Goal: Task Accomplishment & Management: Complete application form

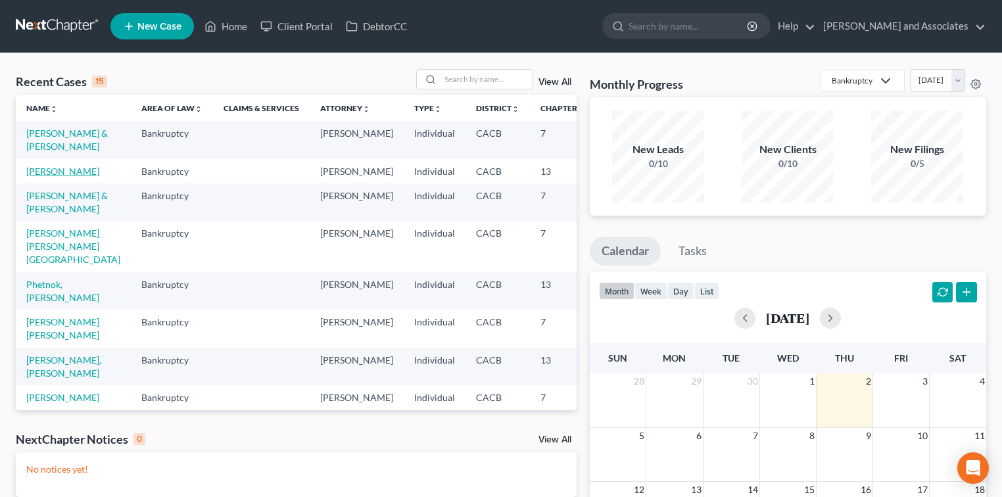
click at [37, 171] on link "[PERSON_NAME]" at bounding box center [62, 171] width 73 height 11
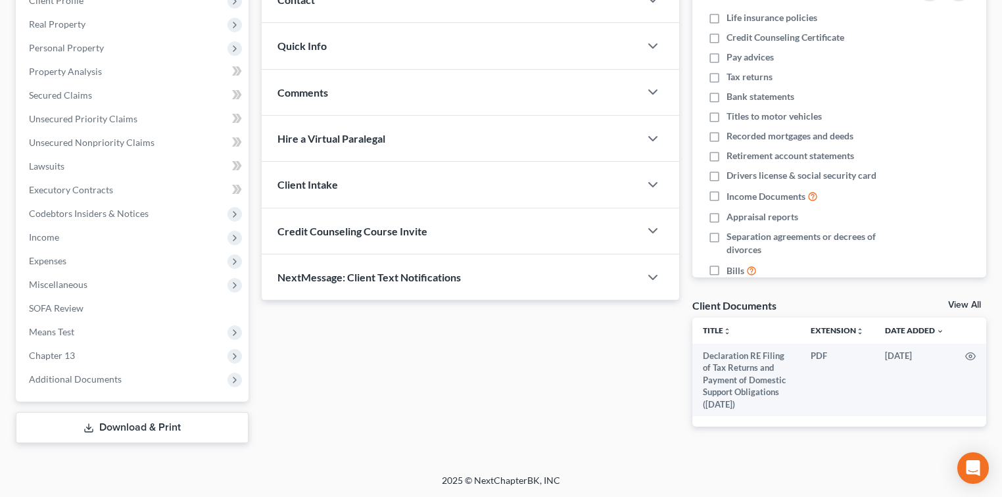
click at [156, 426] on link "Download & Print" at bounding box center [132, 427] width 233 height 31
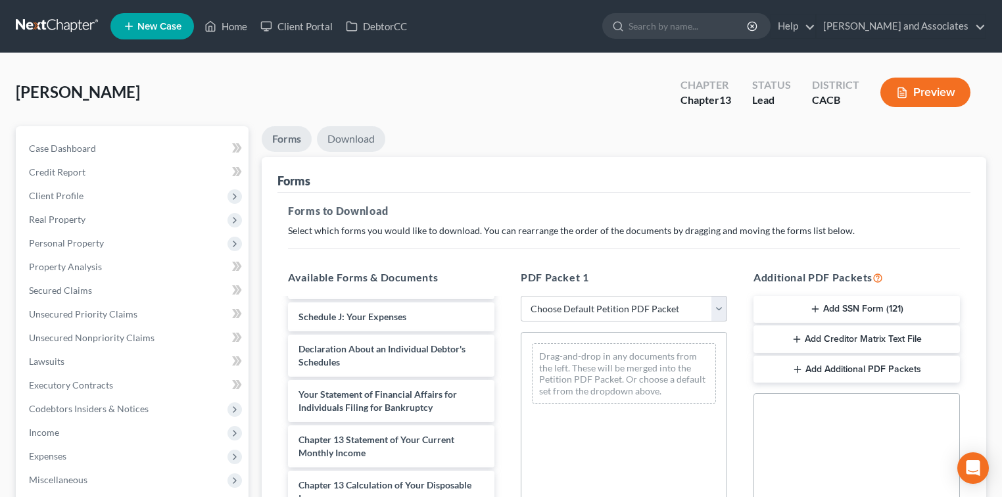
click at [372, 142] on link "Download" at bounding box center [351, 139] width 68 height 26
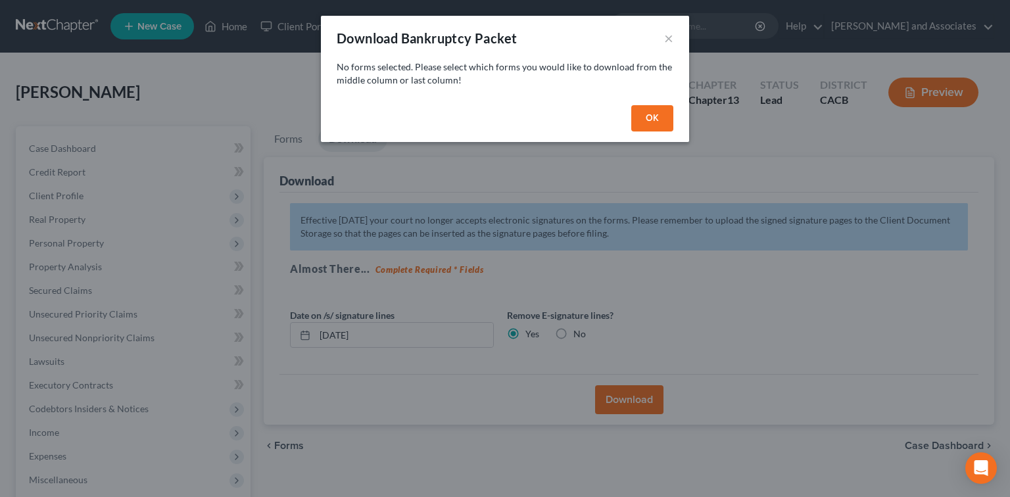
click at [660, 113] on button "OK" at bounding box center [652, 118] width 42 height 26
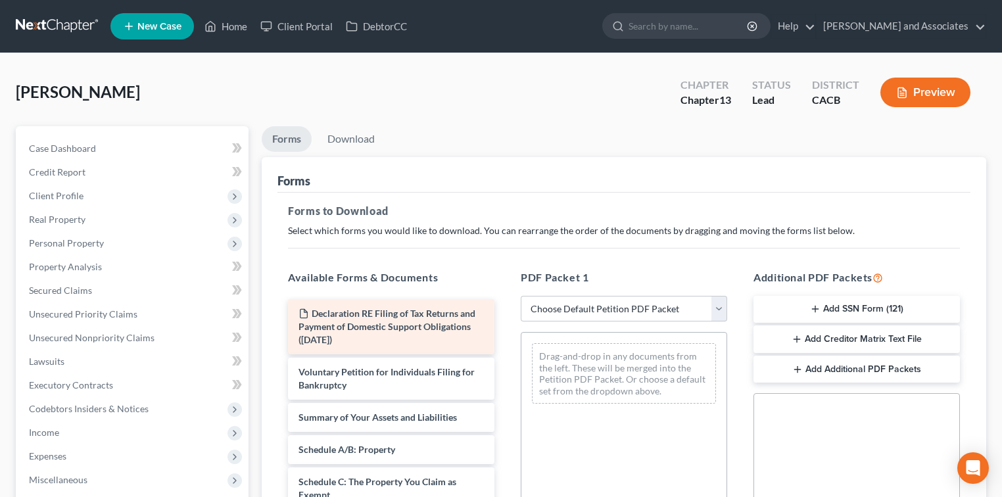
click at [467, 324] on span "Declaration RE Filing of Tax Returns and Payment of Domestic Support Obligation…" at bounding box center [387, 326] width 177 height 37
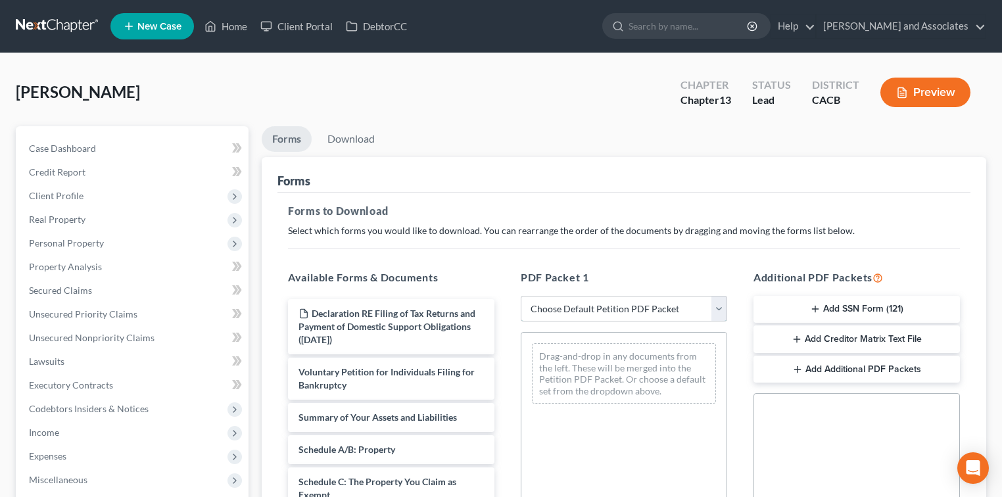
click at [669, 305] on select "Choose Default Petition PDF Packet Complete Bankruptcy Petition (all forms and …" at bounding box center [624, 309] width 206 height 26
select select "0"
click at [521, 296] on select "Choose Default Petition PDF Packet Complete Bankruptcy Petition (all forms and …" at bounding box center [624, 309] width 206 height 26
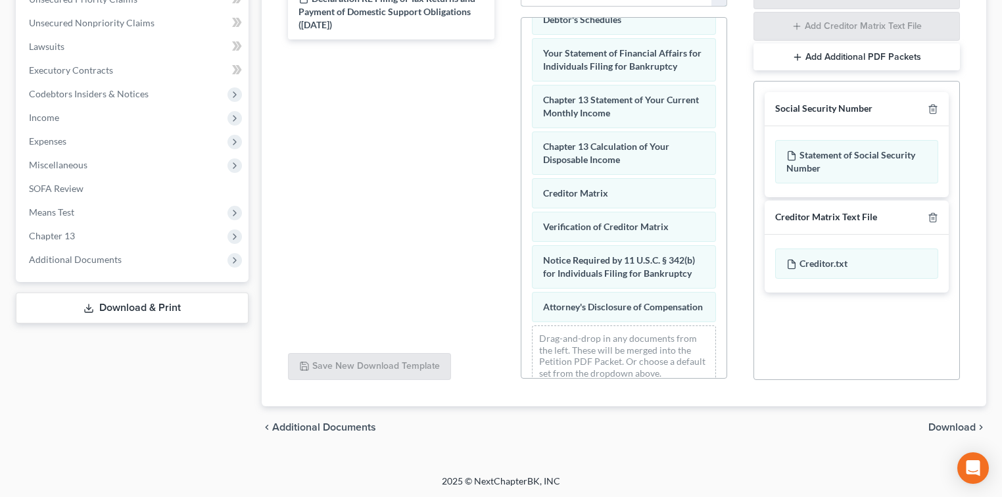
scroll to position [477, 0]
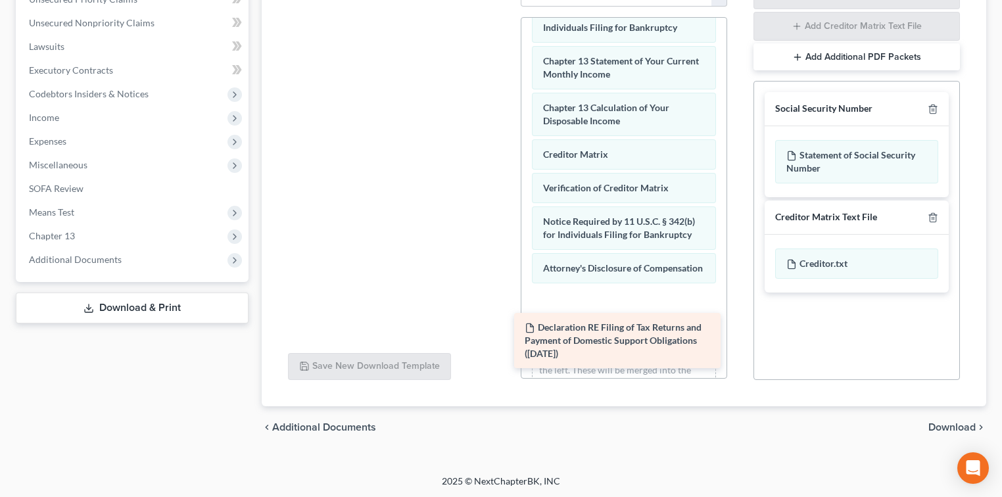
drag, startPoint x: 438, startPoint y: 18, endPoint x: 665, endPoint y: 349, distance: 400.9
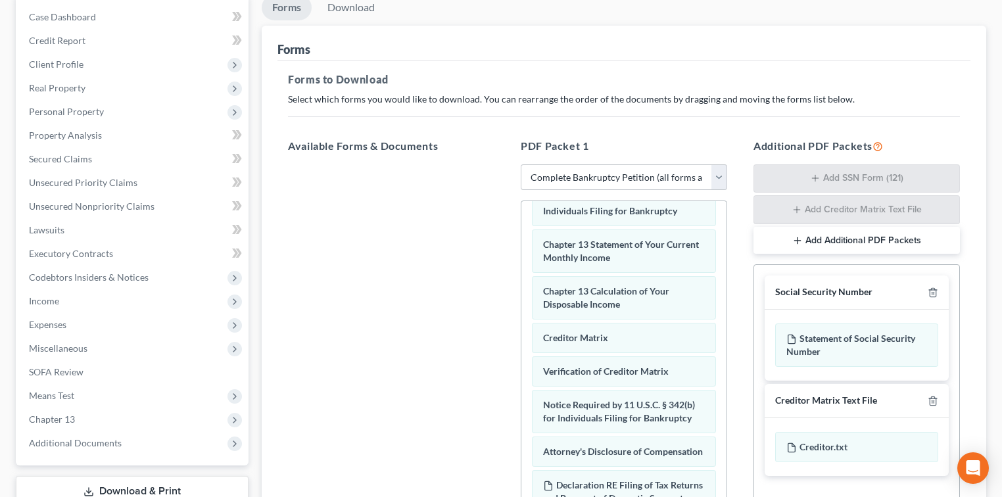
scroll to position [0, 0]
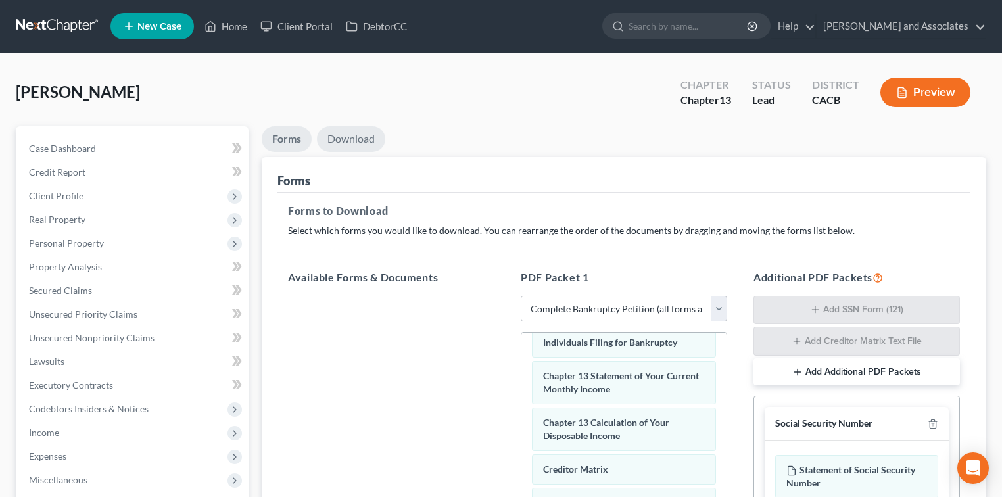
click at [327, 143] on link "Download" at bounding box center [351, 139] width 68 height 26
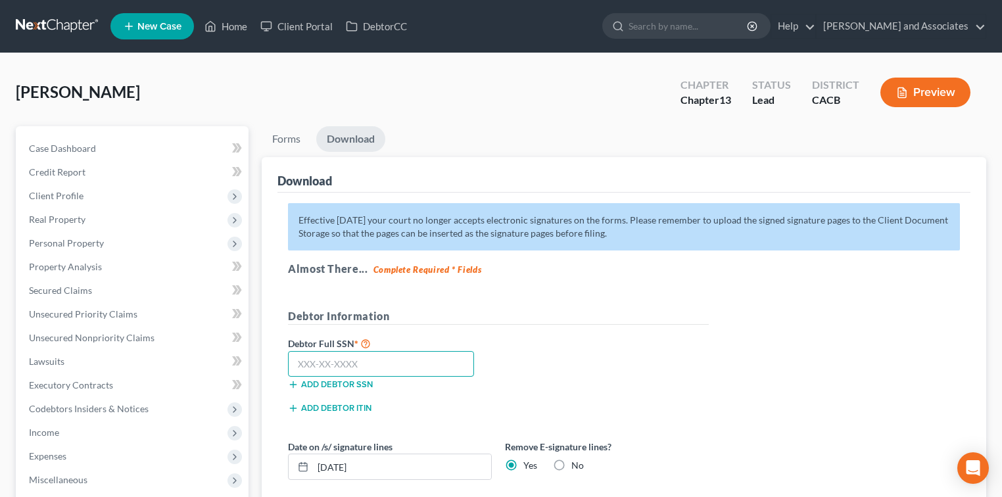
click at [376, 354] on input "text" at bounding box center [381, 364] width 186 height 26
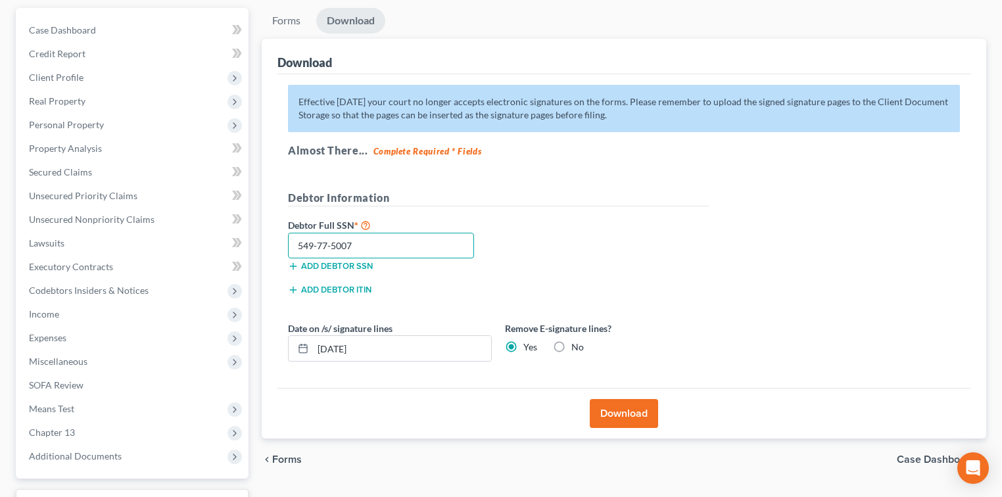
scroll to position [190, 0]
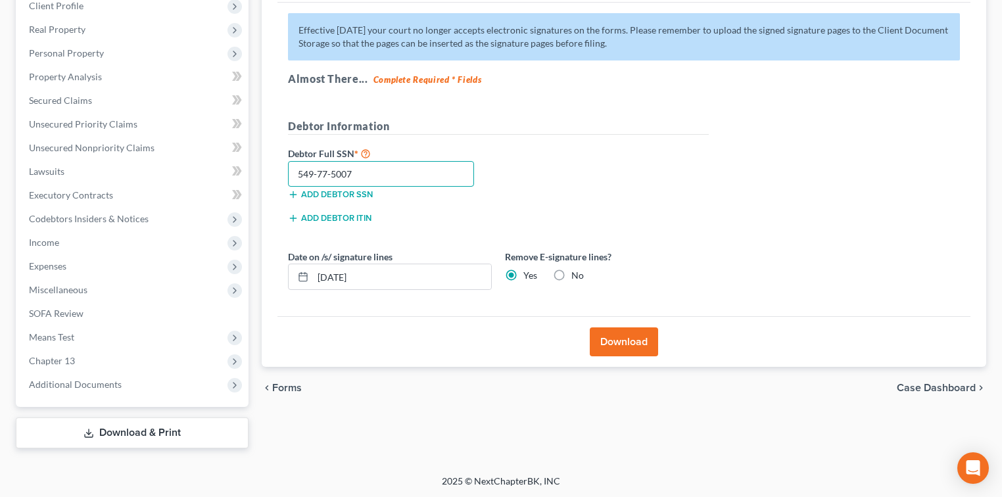
type input "549-77-5007"
click at [612, 349] on button "Download" at bounding box center [624, 341] width 68 height 29
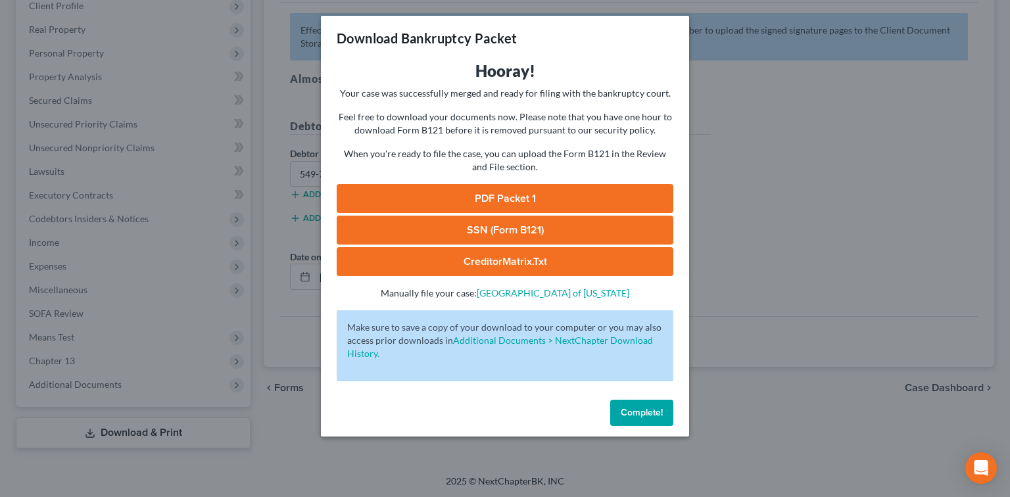
click at [592, 221] on link "SSN (Form B121)" at bounding box center [505, 230] width 337 height 29
click at [564, 205] on link "PDF Packet 1" at bounding box center [505, 198] width 337 height 29
click at [654, 414] on span "Complete!" at bounding box center [642, 412] width 42 height 11
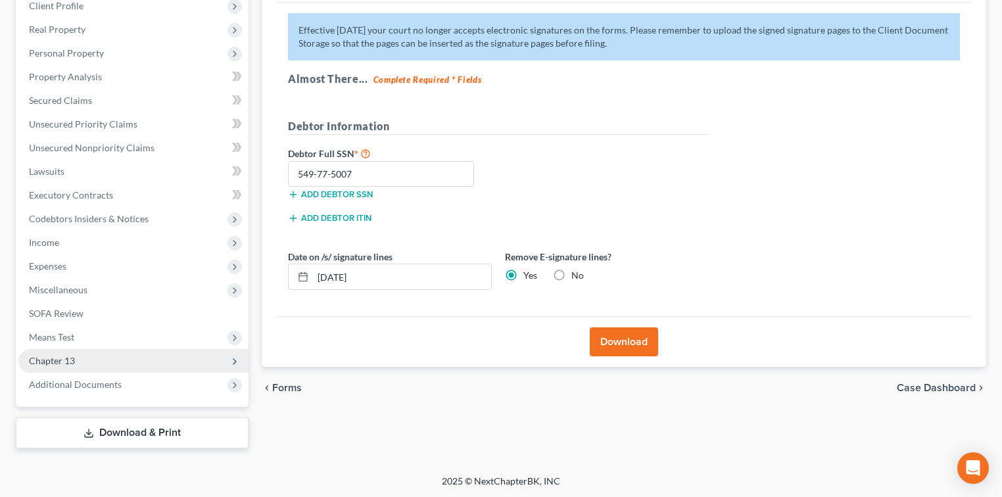
click at [165, 365] on span "Chapter 13" at bounding box center [133, 361] width 230 height 24
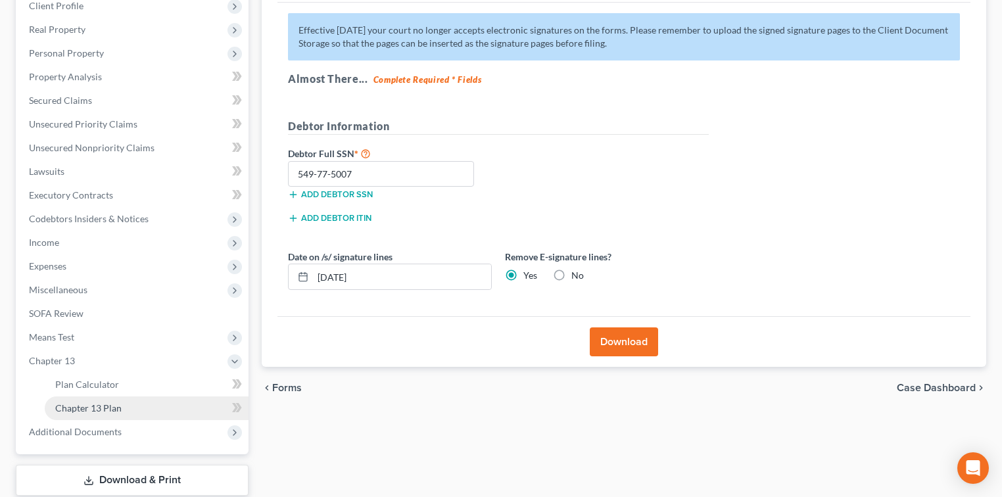
click at [166, 414] on link "Chapter 13 Plan" at bounding box center [147, 409] width 204 height 24
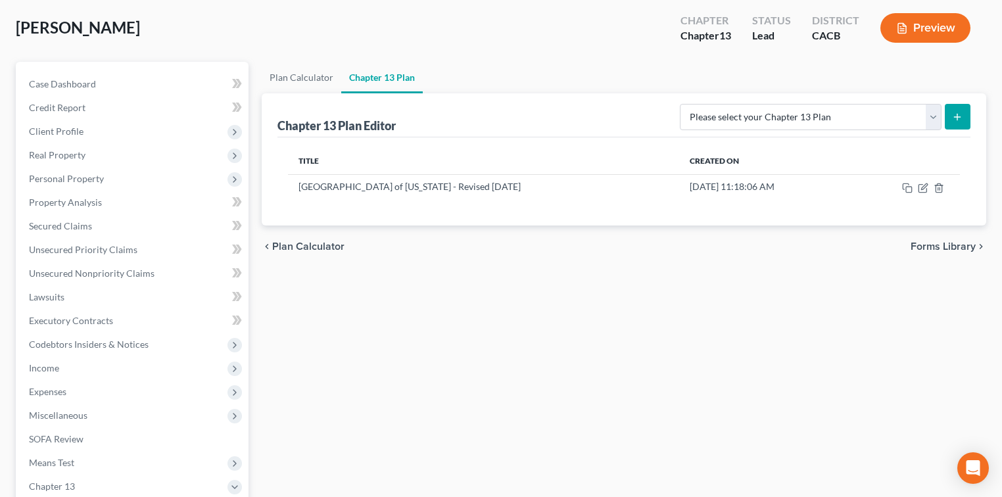
scroll to position [87, 0]
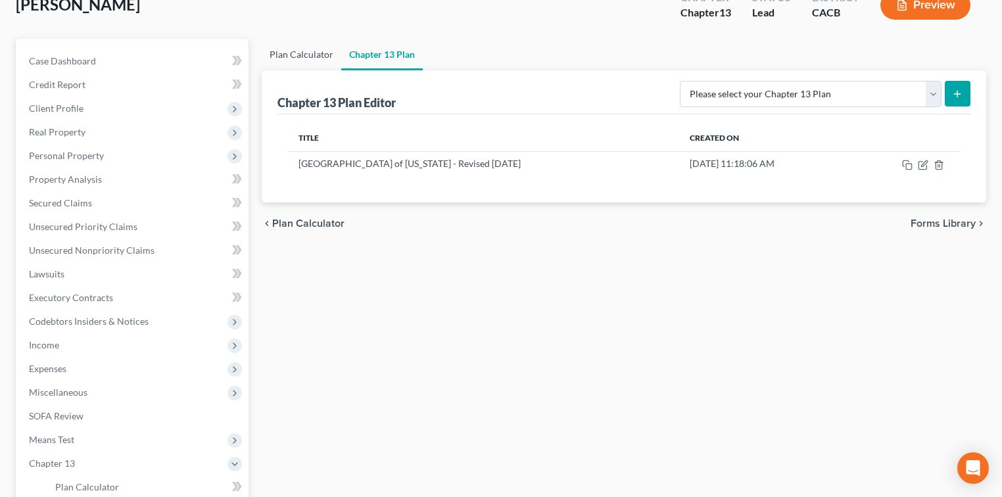
click at [289, 54] on link "Plan Calculator" at bounding box center [302, 55] width 80 height 32
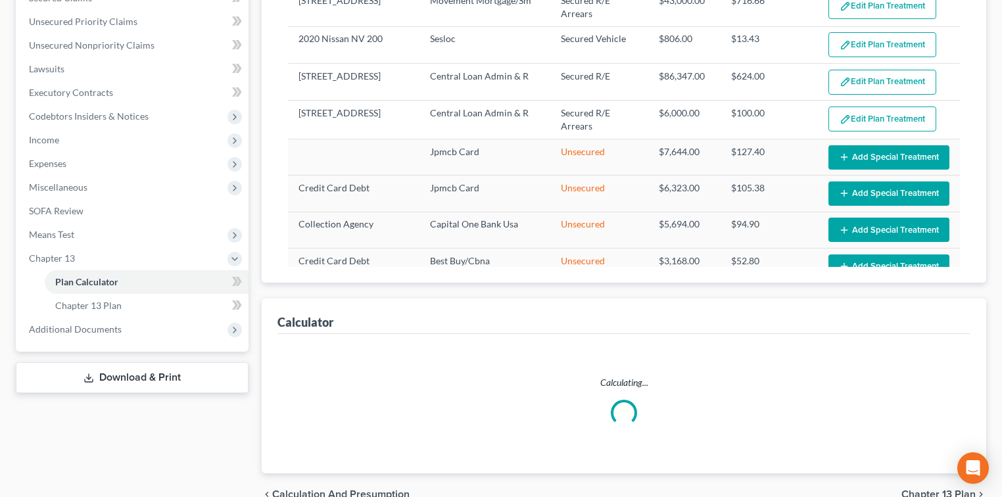
select select "59"
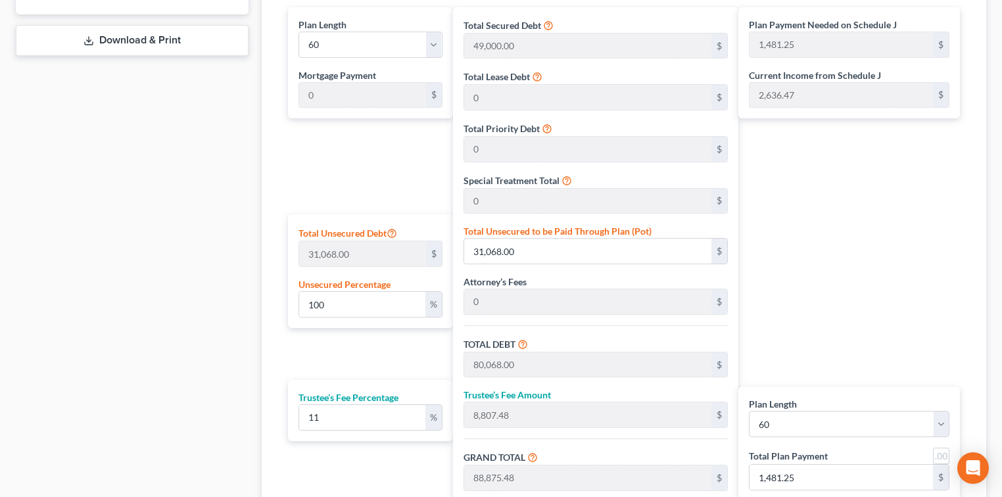
scroll to position [614, 0]
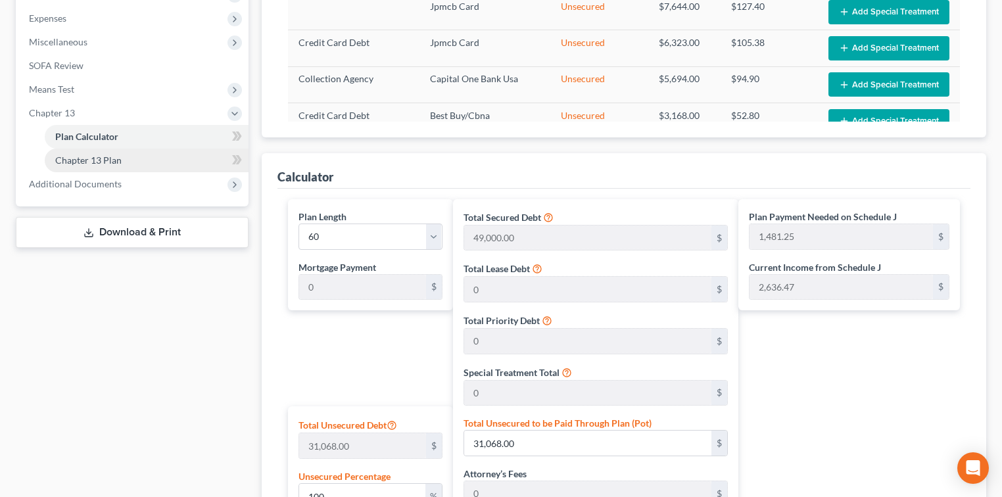
click at [124, 164] on link "Chapter 13 Plan" at bounding box center [147, 161] width 204 height 24
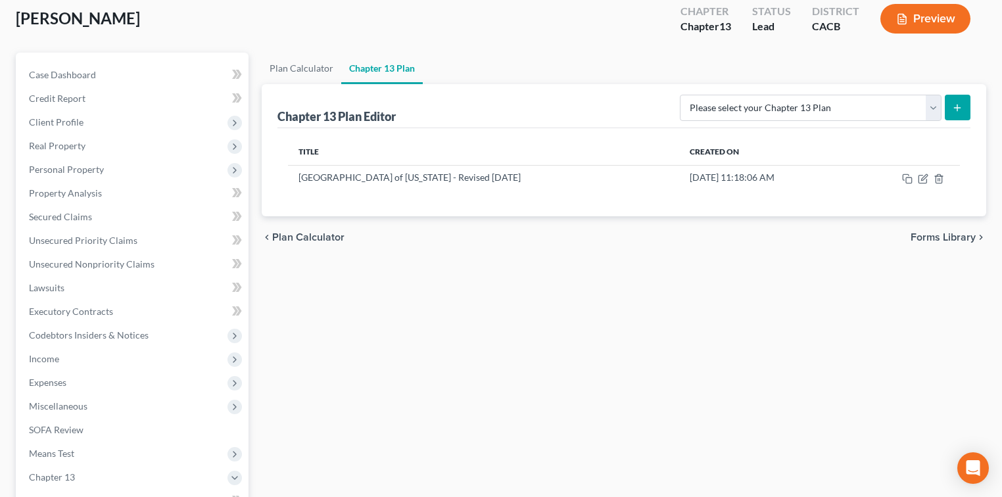
scroll to position [237, 0]
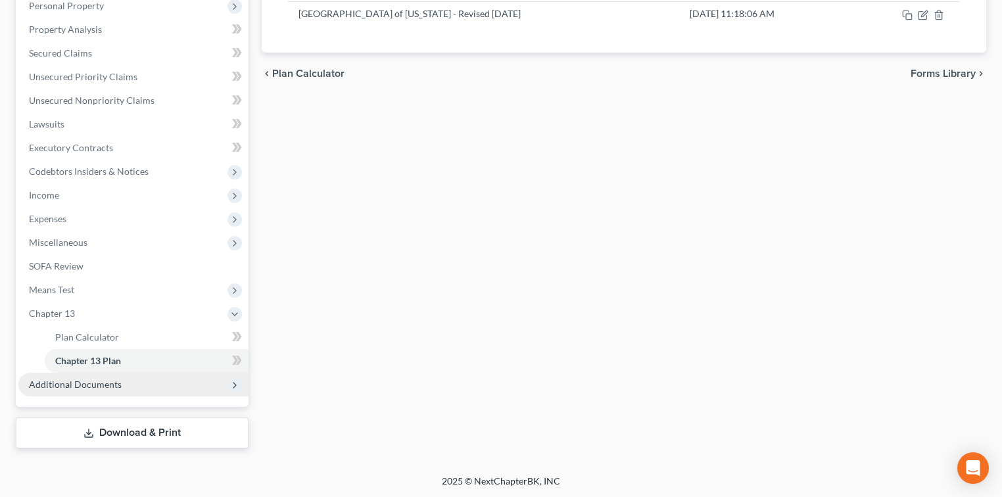
click at [93, 379] on span "Additional Documents" at bounding box center [75, 384] width 93 height 11
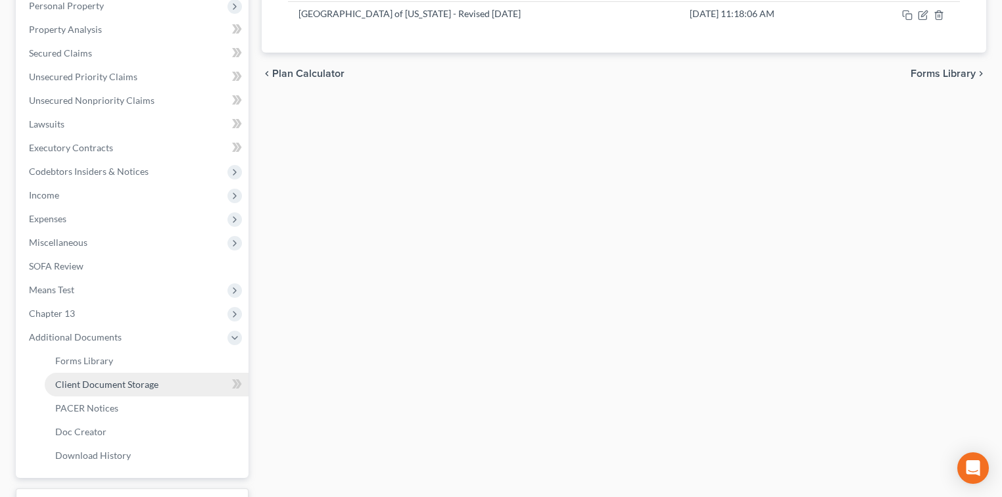
click at [132, 389] on link "Client Document Storage" at bounding box center [147, 385] width 204 height 24
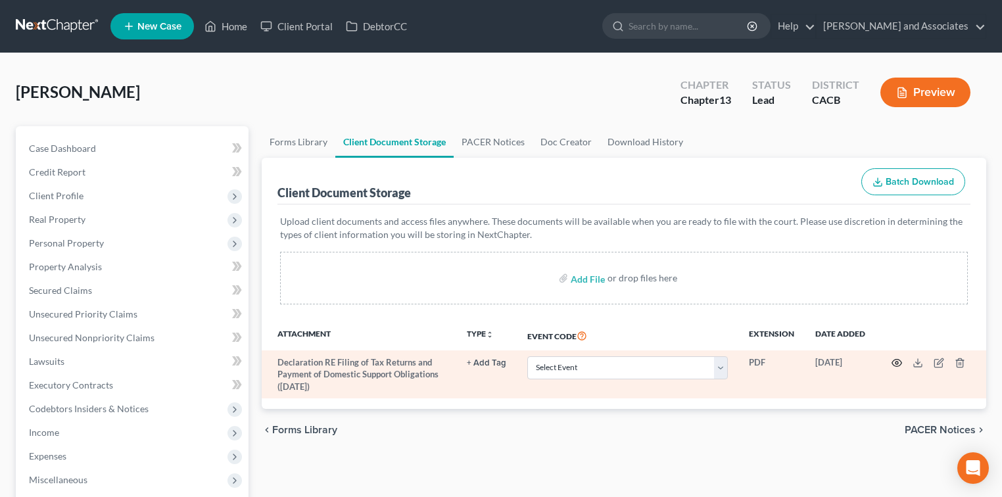
click at [900, 360] on icon "button" at bounding box center [897, 363] width 11 height 11
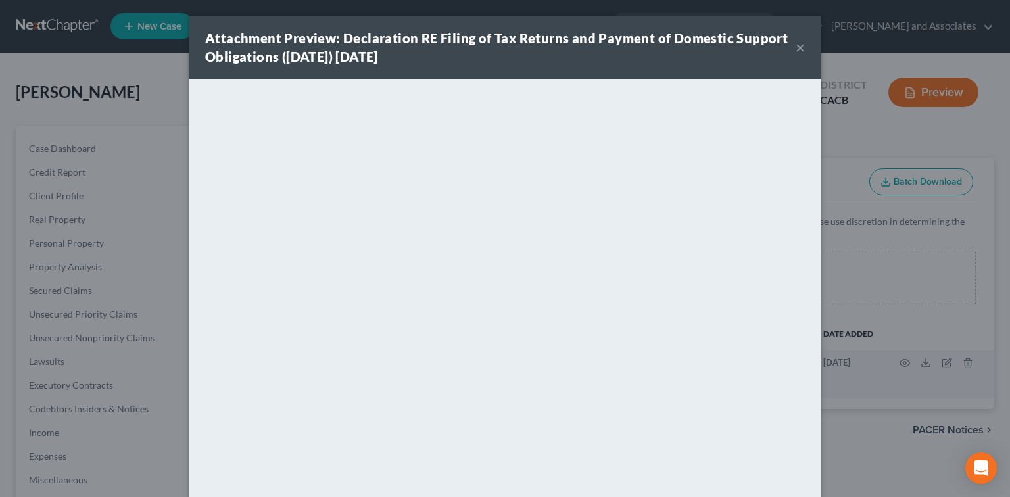
click at [796, 47] on button "×" at bounding box center [800, 47] width 9 height 16
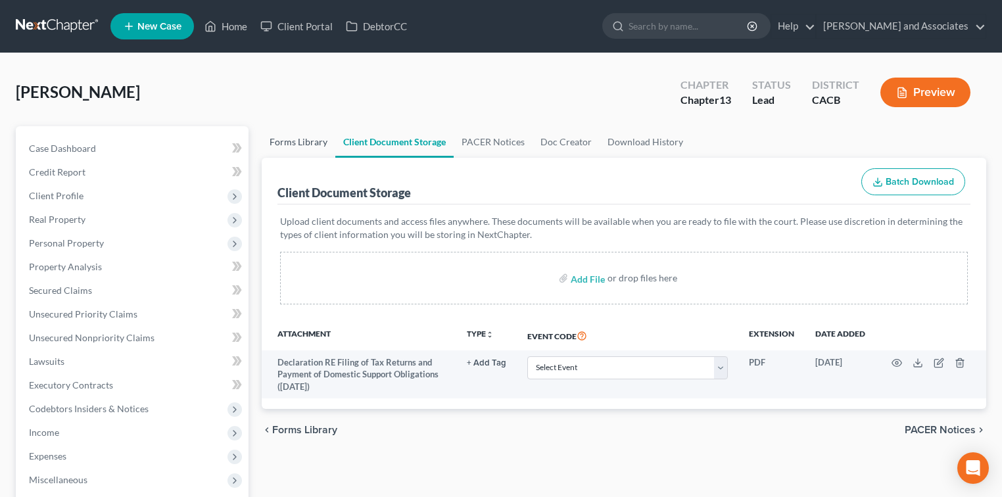
click at [283, 137] on link "Forms Library" at bounding box center [299, 142] width 74 height 32
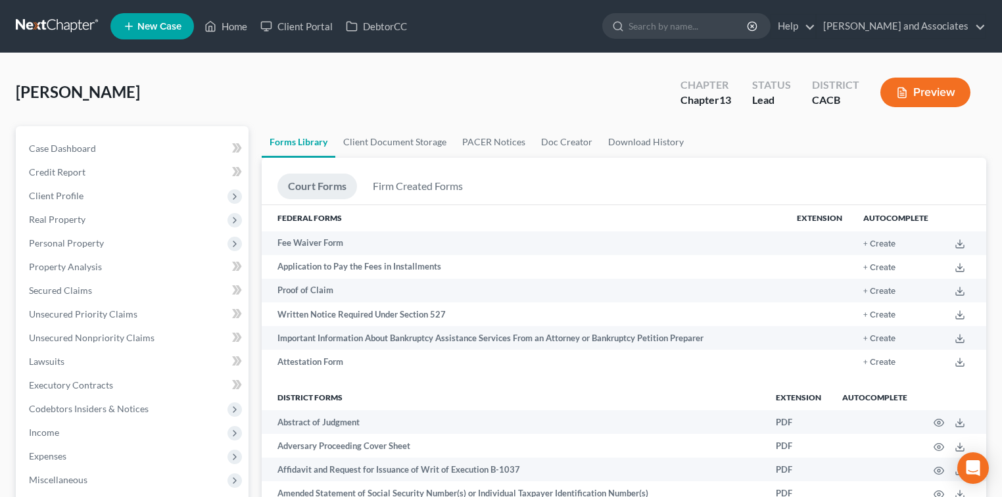
click at [922, 96] on button "Preview" at bounding box center [926, 93] width 90 height 30
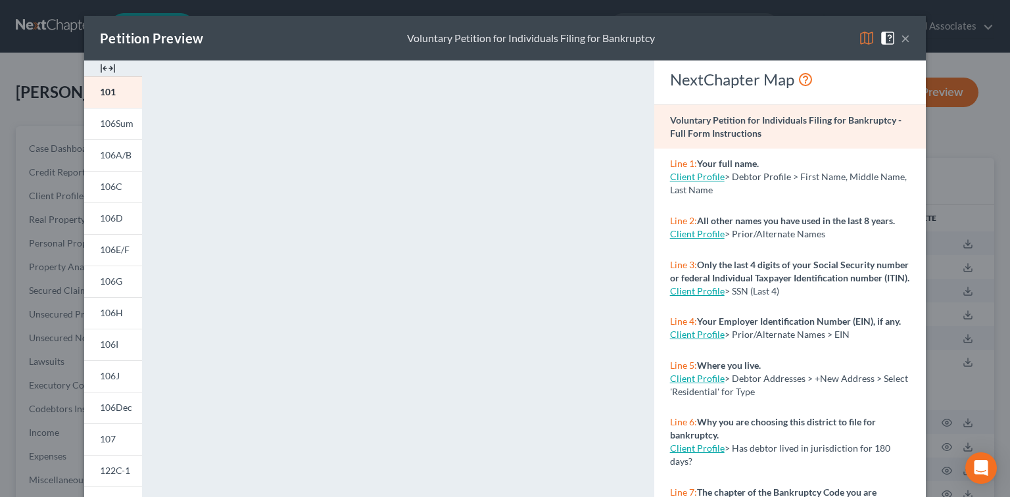
click at [862, 39] on img at bounding box center [867, 38] width 16 height 16
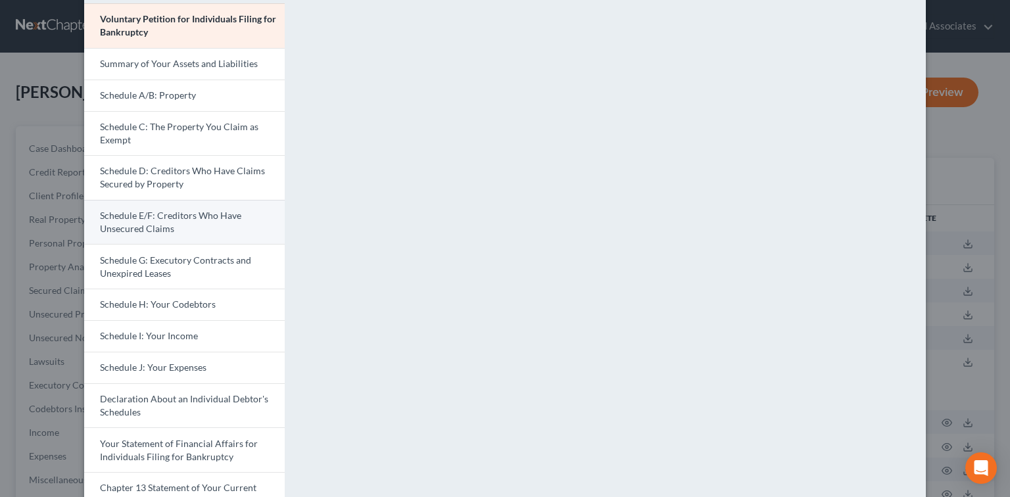
scroll to position [87, 0]
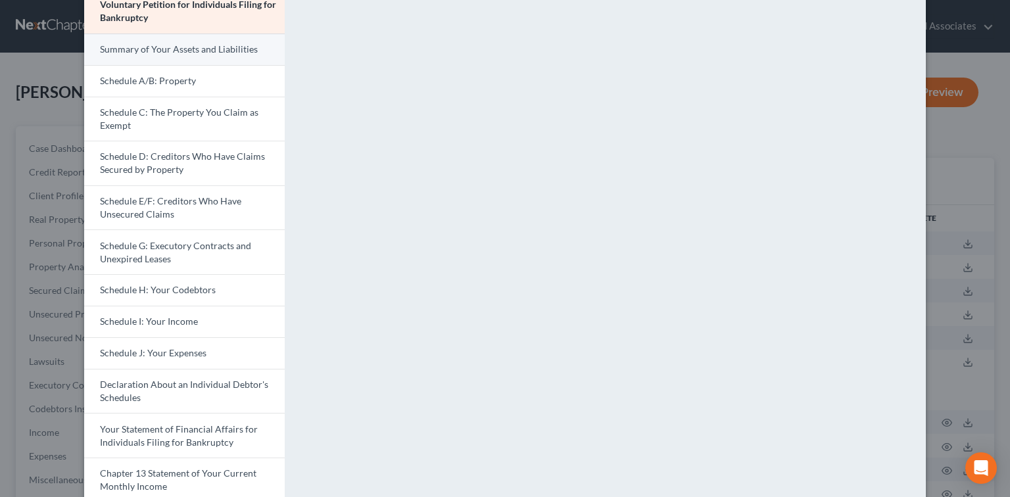
click at [216, 55] on link "Summary of Your Assets and Liabilities" at bounding box center [184, 50] width 201 height 32
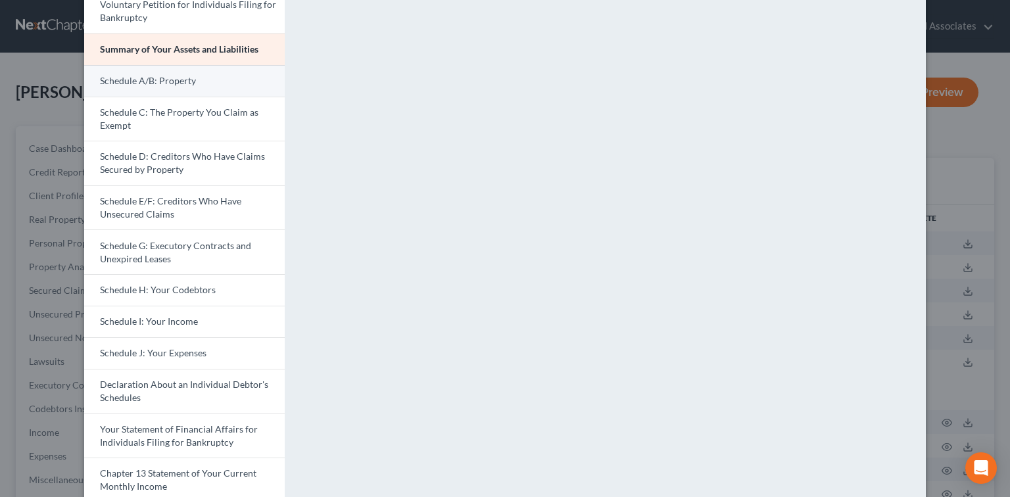
click at [242, 87] on link "Schedule A/B: Property" at bounding box center [184, 81] width 201 height 32
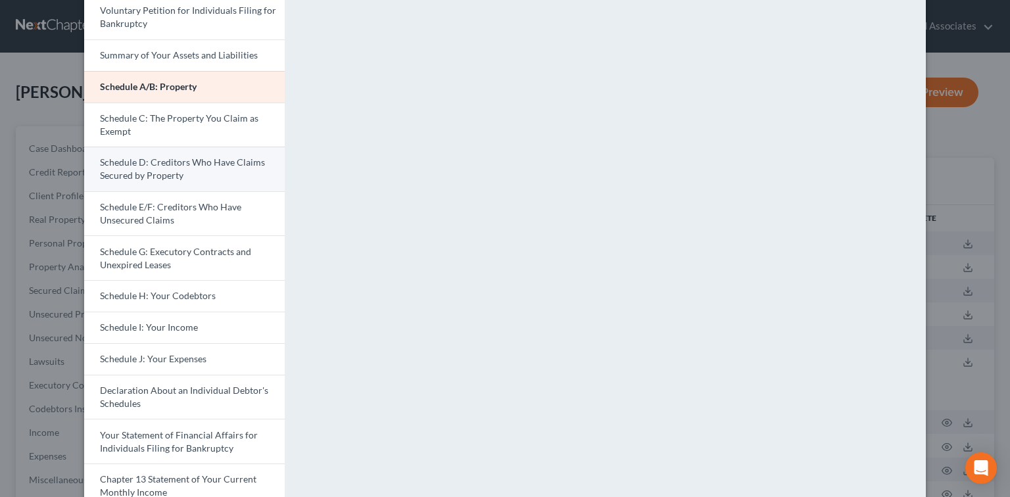
scroll to position [67, 0]
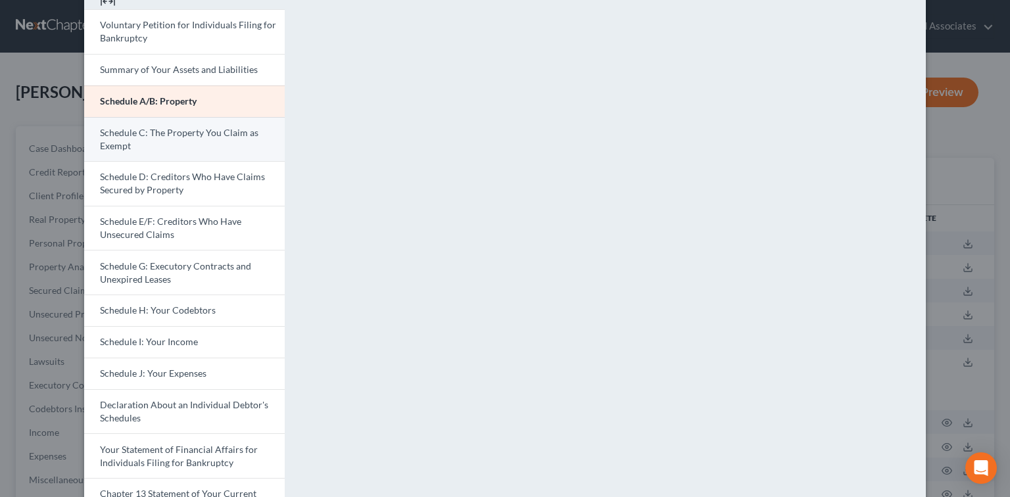
click at [228, 139] on link "Schedule C: The Property You Claim as Exempt" at bounding box center [184, 139] width 201 height 45
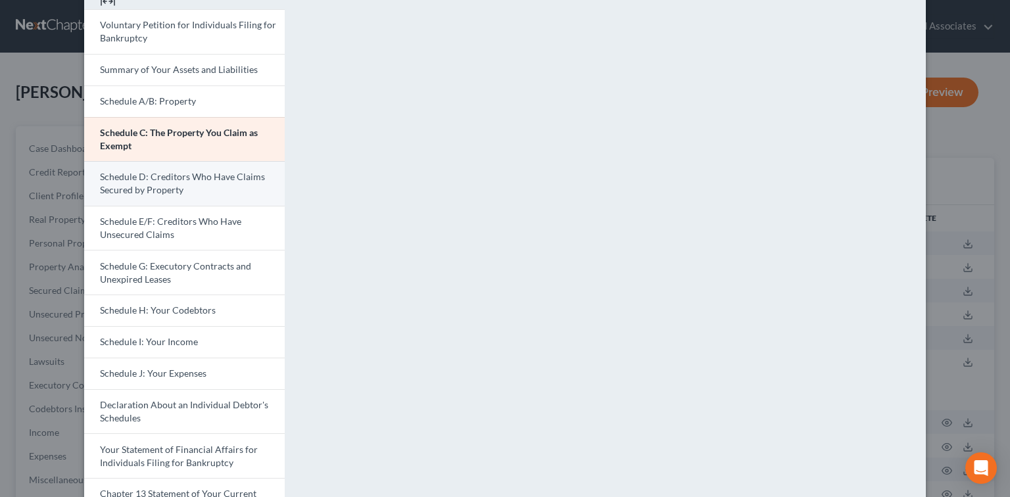
click at [196, 171] on span "Schedule D: Creditors Who Have Claims Secured by Property" at bounding box center [182, 183] width 165 height 24
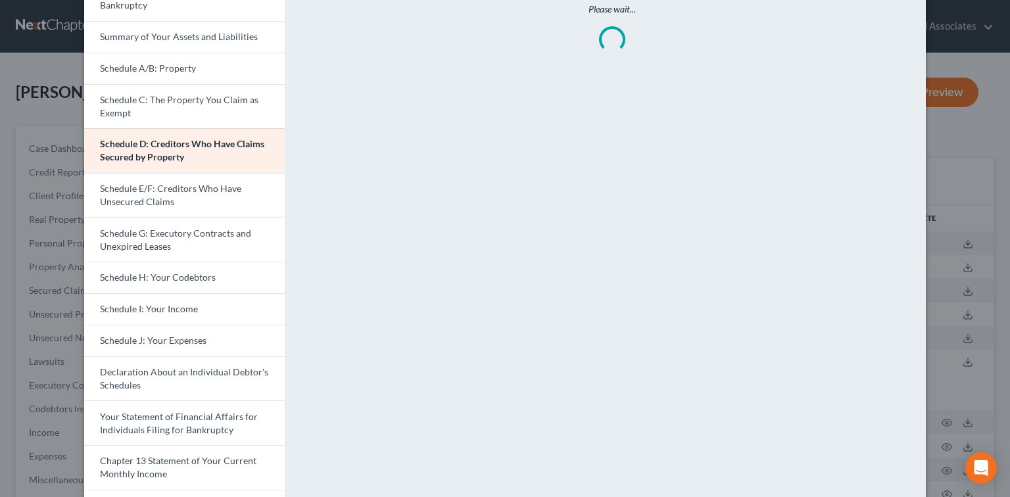
scroll to position [155, 0]
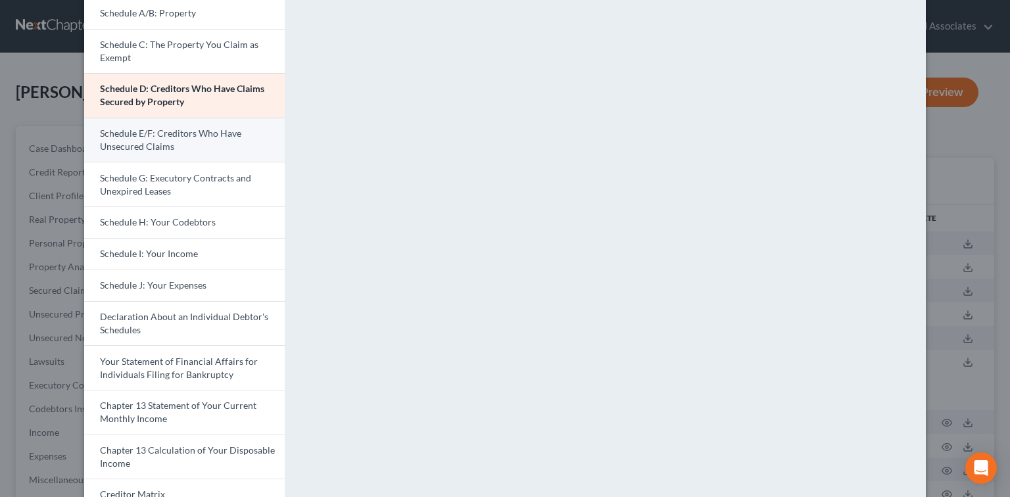
click at [160, 139] on link "Schedule E/F: Creditors Who Have Unsecured Claims" at bounding box center [184, 140] width 201 height 45
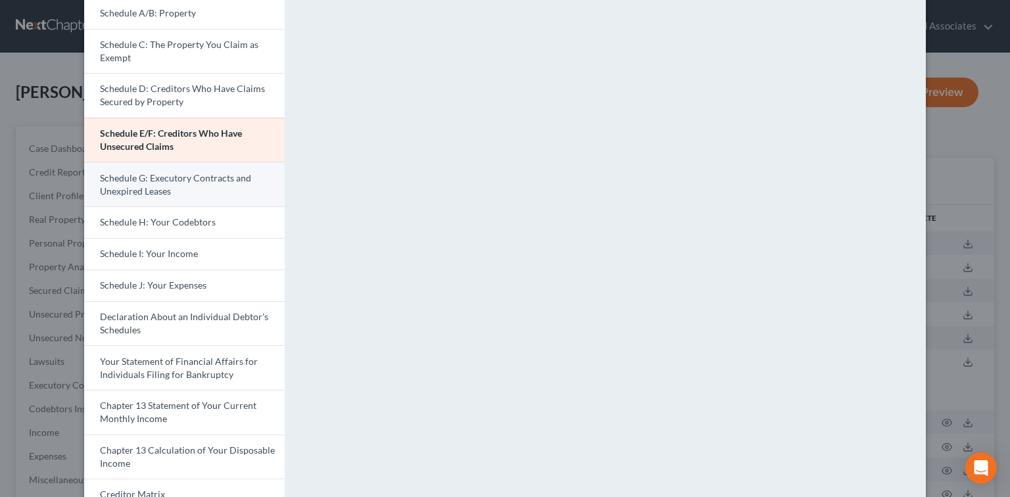
click at [226, 192] on link "Schedule G: Executory Contracts and Unexpired Leases" at bounding box center [184, 184] width 201 height 45
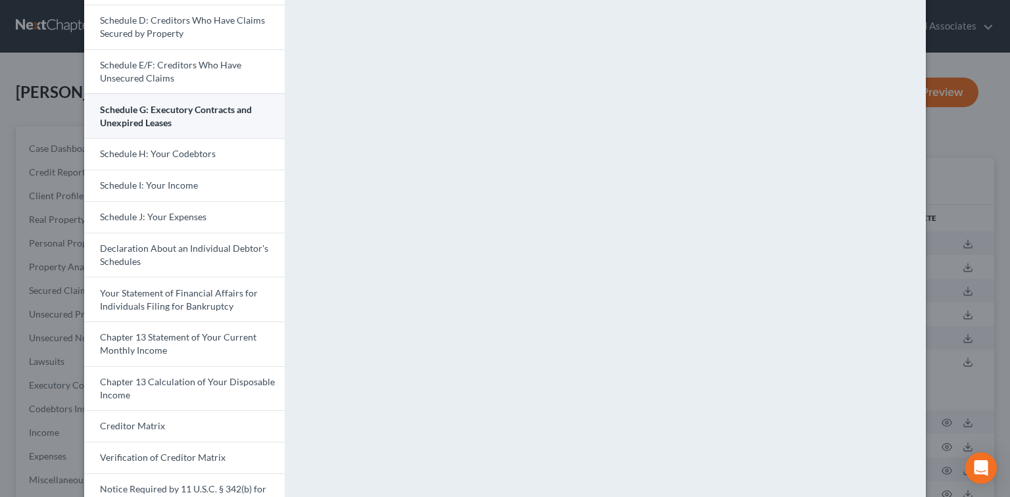
scroll to position [242, 0]
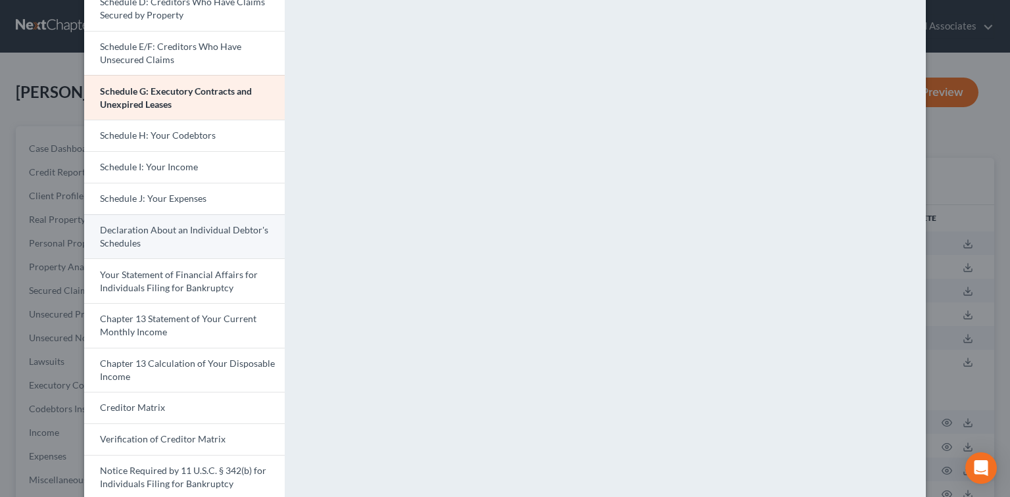
click at [215, 227] on span "Declaration About an Individual Debtor's Schedules" at bounding box center [184, 236] width 168 height 24
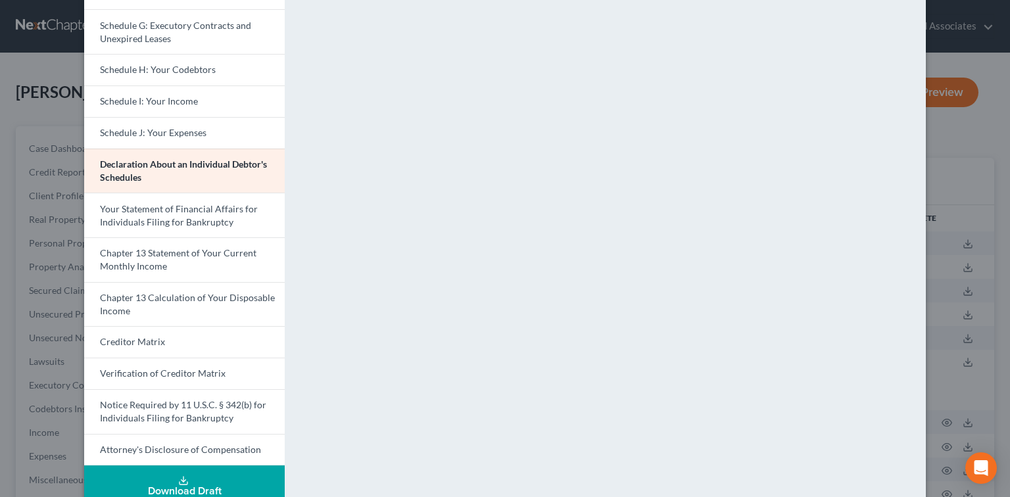
scroll to position [330, 0]
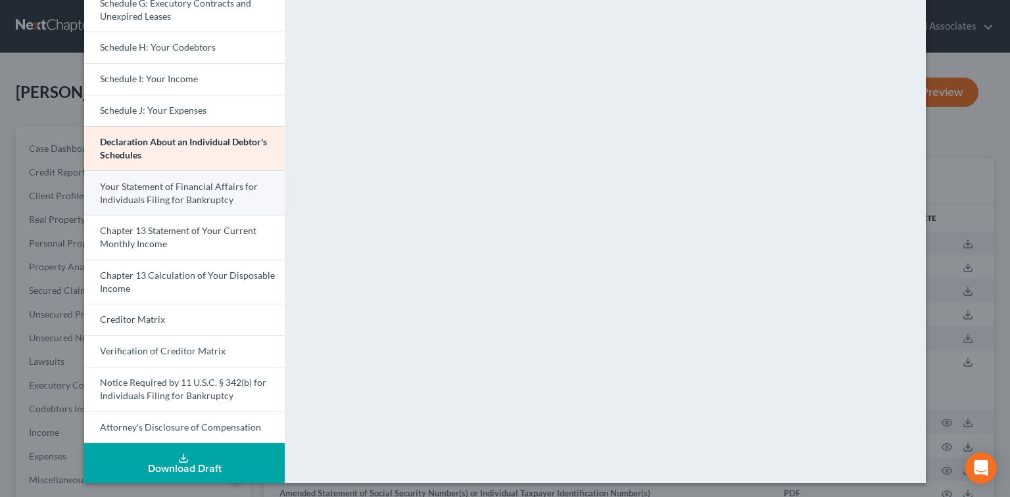
click at [206, 191] on link "Your Statement of Financial Affairs for Individuals Filing for Bankruptcy" at bounding box center [184, 192] width 201 height 45
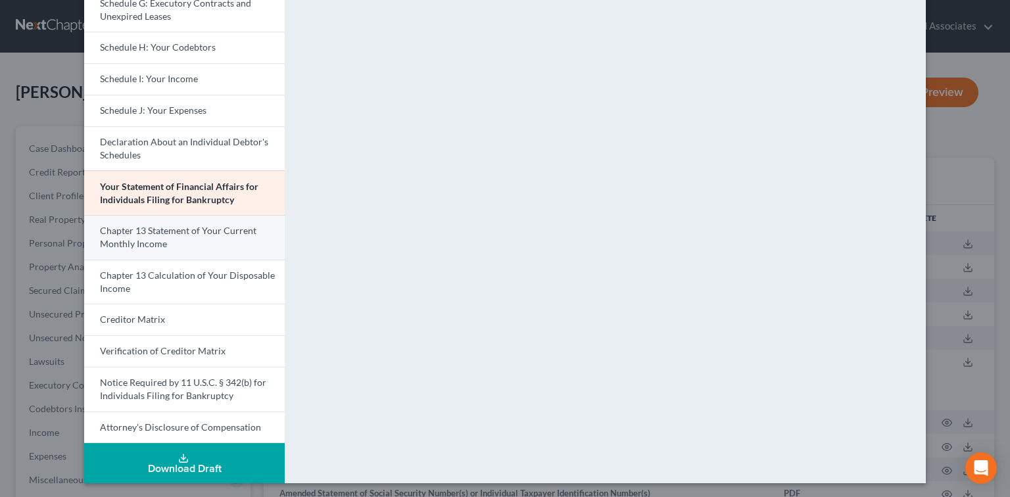
click at [229, 245] on link "Chapter 13 Statement of Your Current Monthly Income" at bounding box center [184, 237] width 201 height 45
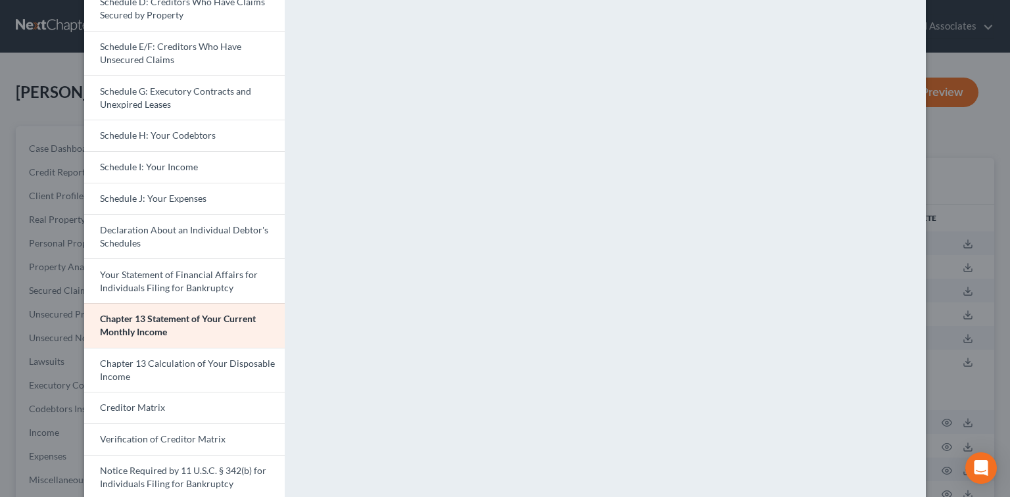
scroll to position [155, 0]
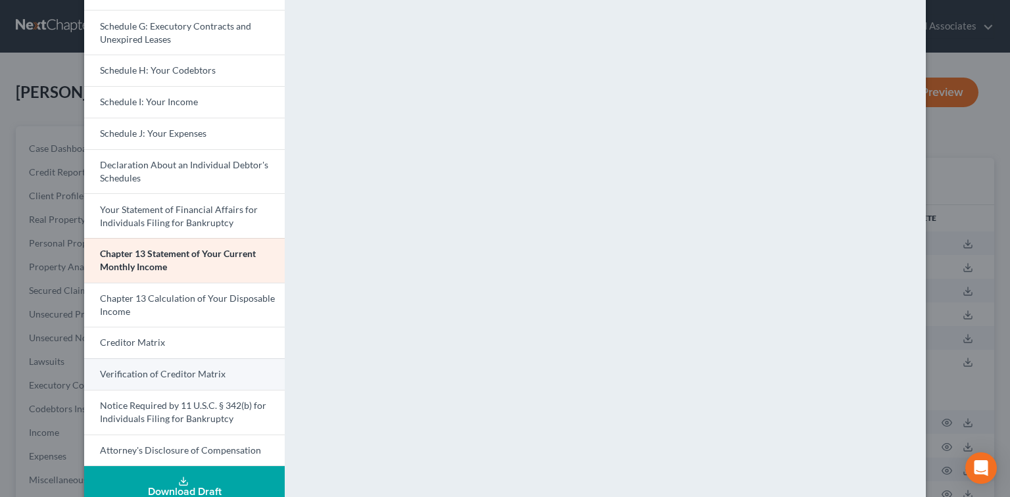
click at [189, 376] on div "Voluntary Petition for Individuals Filing for Bankruptcy Summary of Your Assets…" at bounding box center [184, 117] width 201 height 697
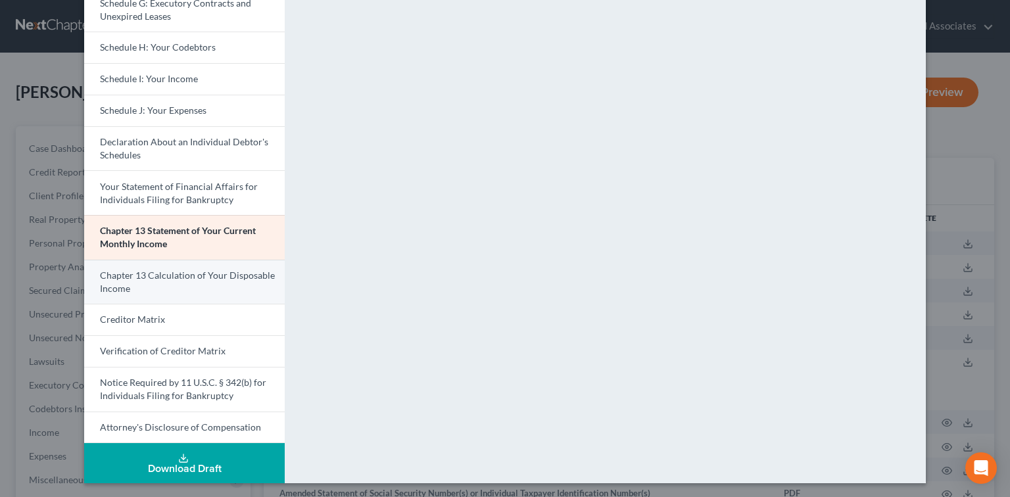
click at [231, 279] on span "Chapter 13 Calculation of Your Disposable Income" at bounding box center [187, 282] width 175 height 24
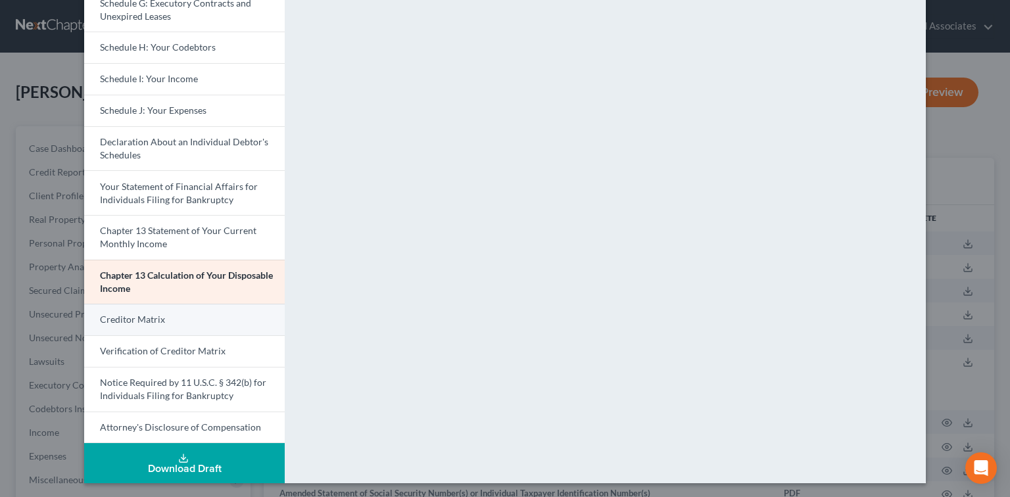
click at [216, 312] on link "Creditor Matrix" at bounding box center [184, 320] width 201 height 32
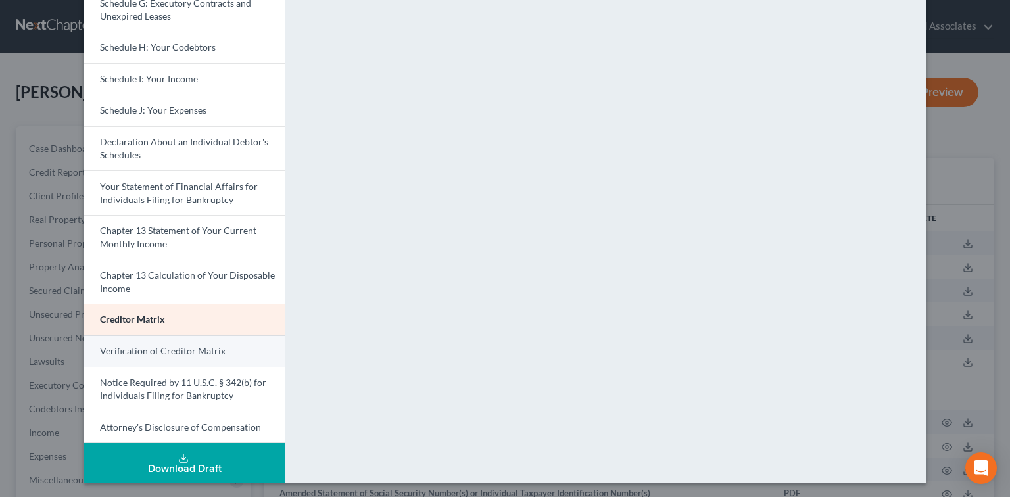
click at [189, 350] on span "Verification of Creditor Matrix" at bounding box center [163, 350] width 126 height 11
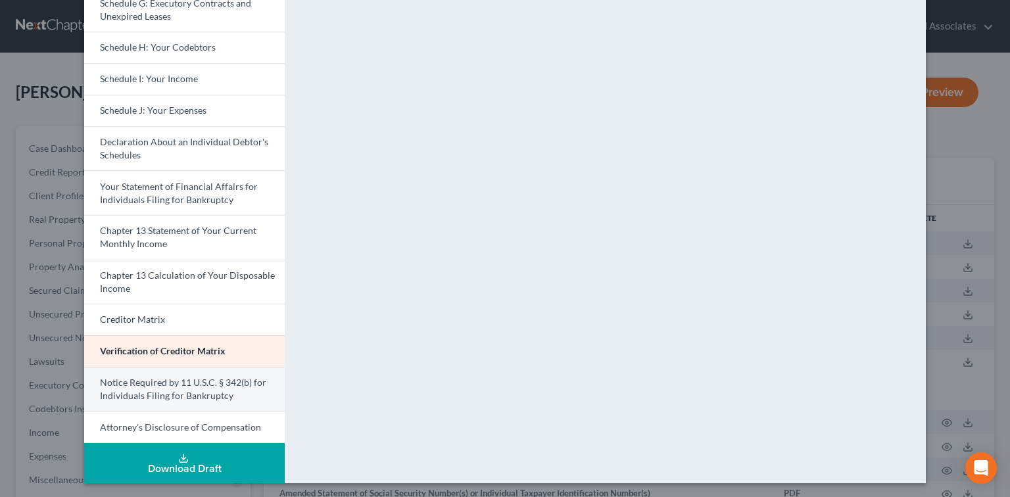
click at [229, 385] on span "Notice Required by 11 U.S.C. § 342(b) for Individuals Filing for Bankruptcy" at bounding box center [183, 389] width 166 height 24
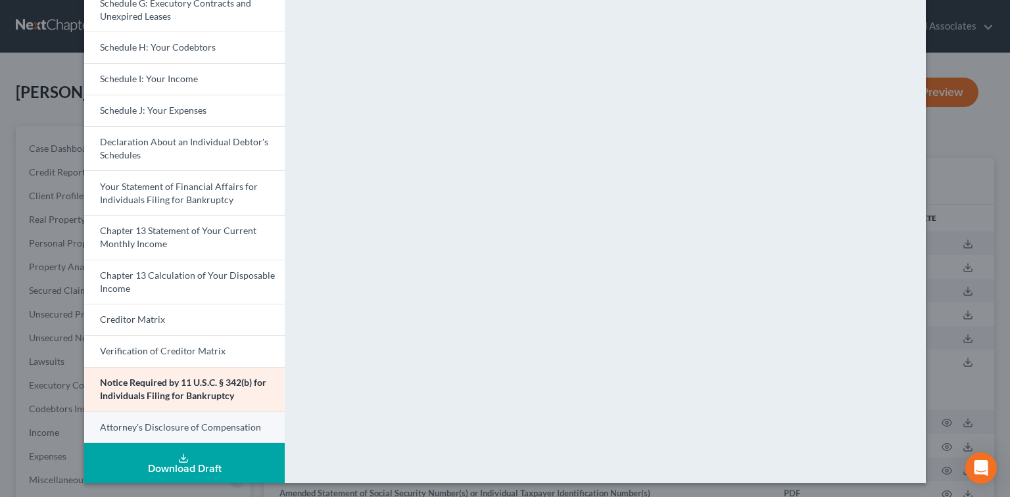
click at [210, 423] on span "Attorney's Disclosure of Compensation" at bounding box center [180, 427] width 161 height 11
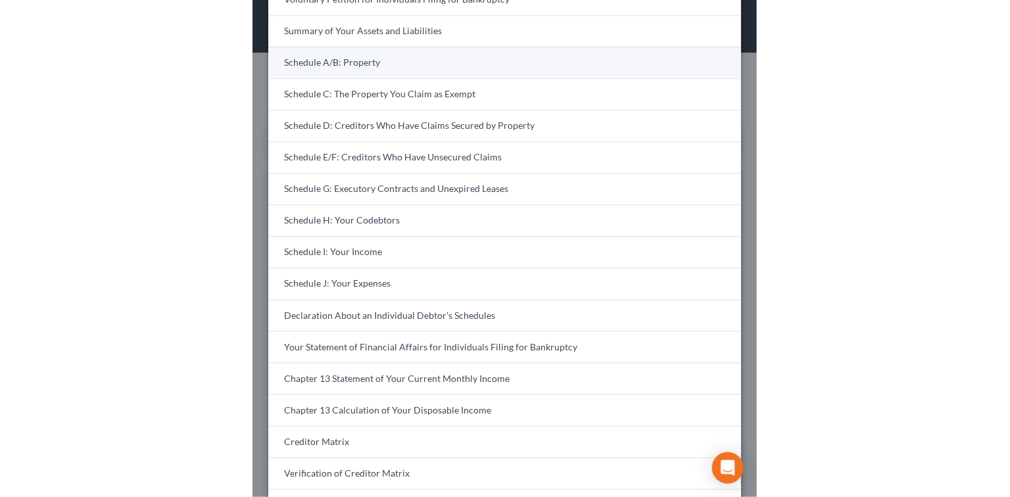
scroll to position [67, 0]
